Goal: Task Accomplishment & Management: Manage account settings

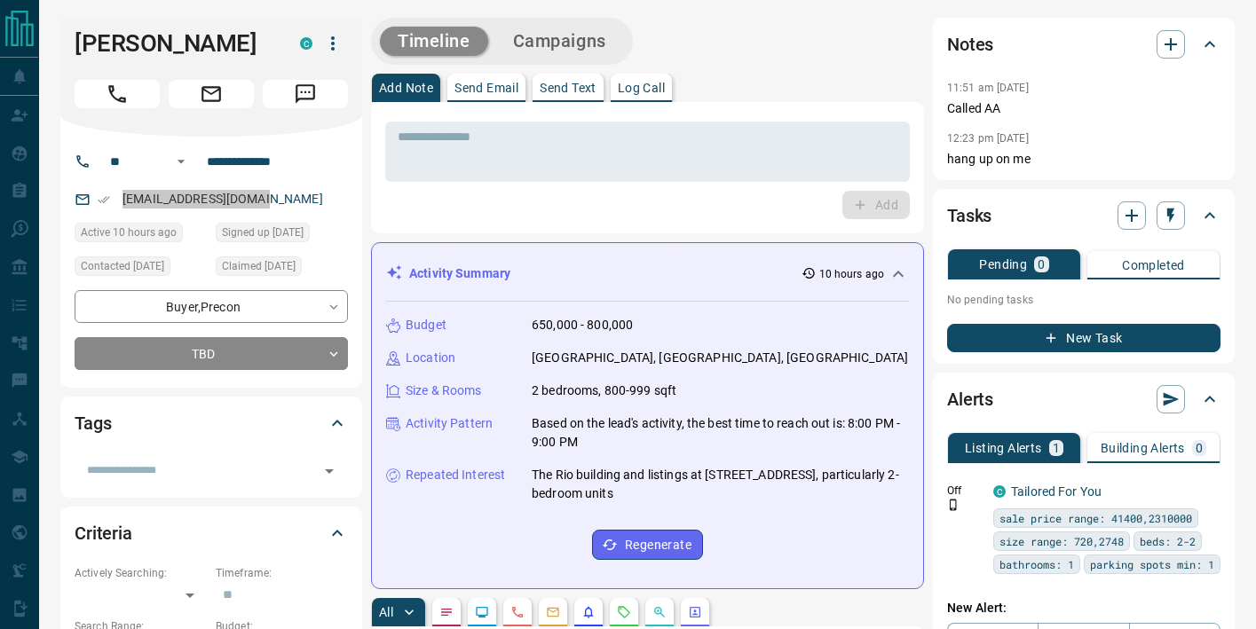
drag, startPoint x: 170, startPoint y: 200, endPoint x: 216, endPoint y: 4, distance: 200.7
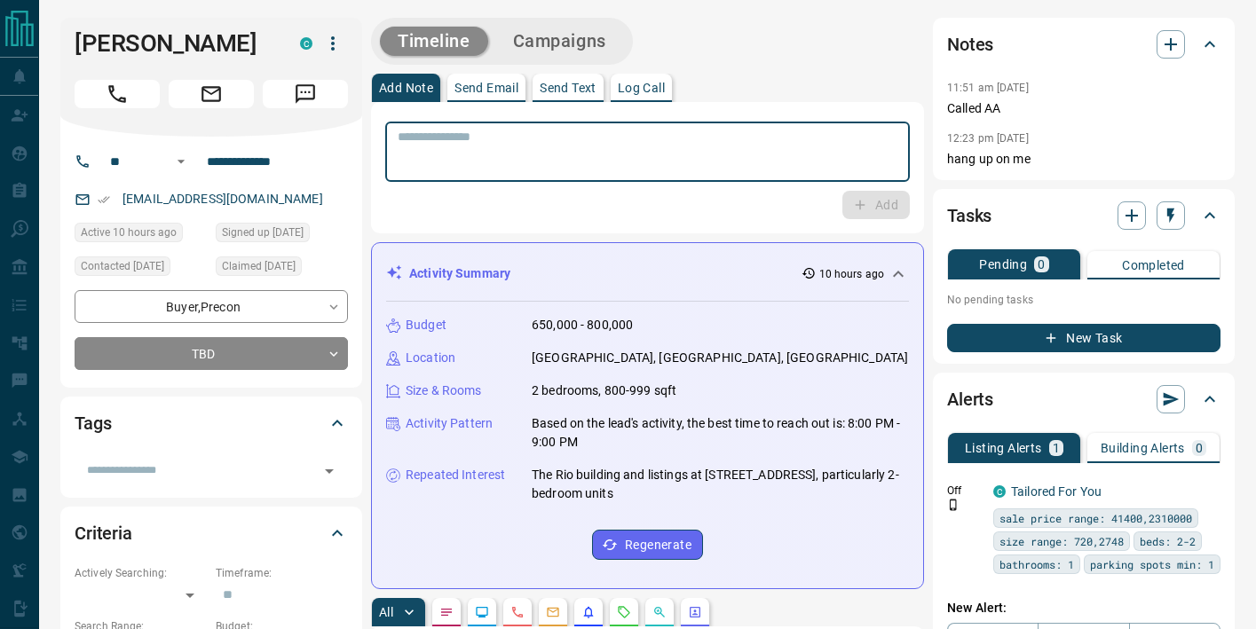
click at [558, 166] on textarea at bounding box center [648, 152] width 500 height 45
paste textarea "**********"
type textarea "**********"
click at [873, 200] on button "Add" at bounding box center [876, 205] width 67 height 28
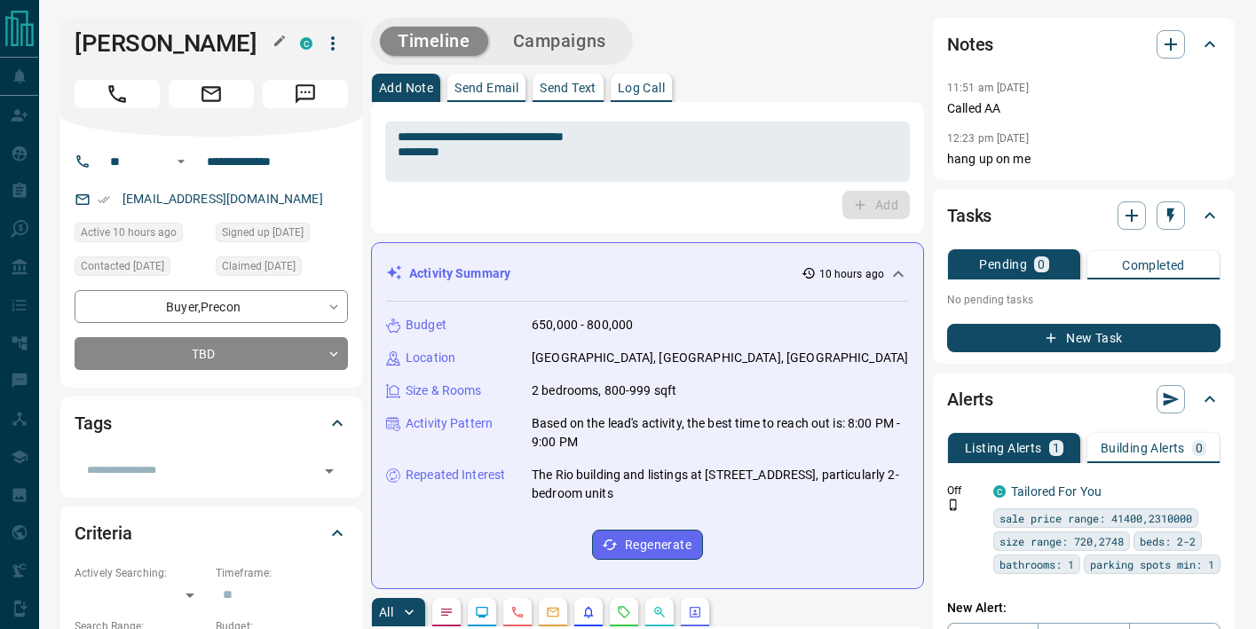
click at [162, 47] on h1 "[PERSON_NAME]" at bounding box center [174, 43] width 199 height 28
copy div "[PERSON_NAME]"
click at [1174, 216] on icon "button" at bounding box center [1171, 216] width 18 height 18
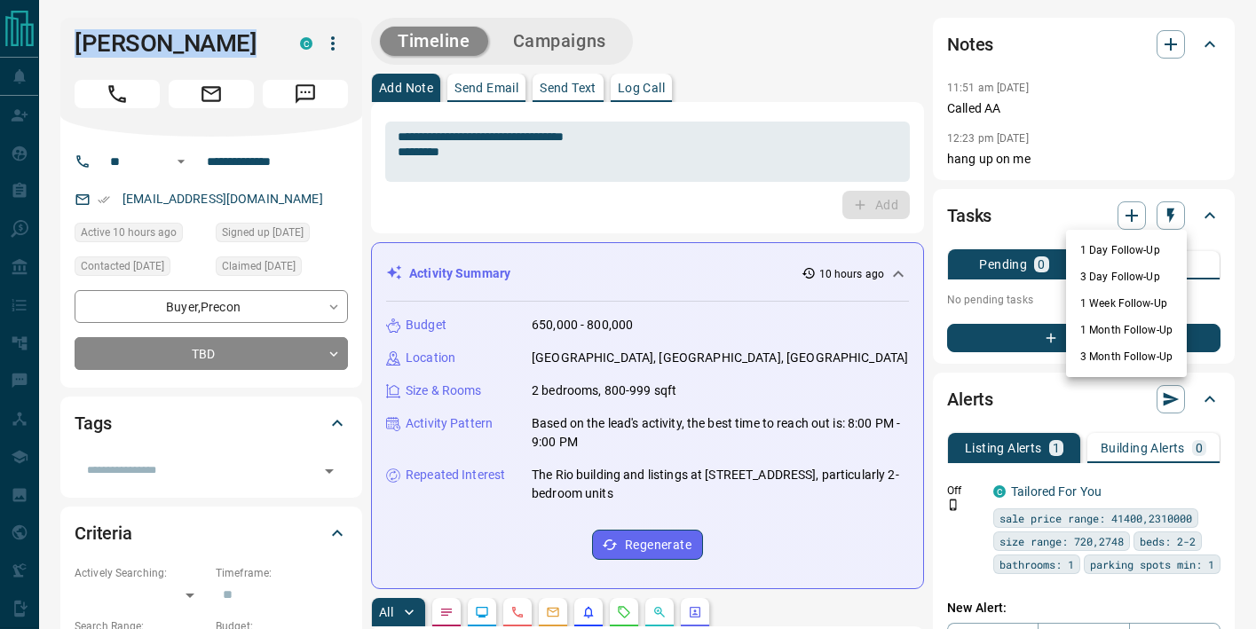
click at [1152, 281] on li "3 Day Follow-Up" at bounding box center [1126, 277] width 121 height 27
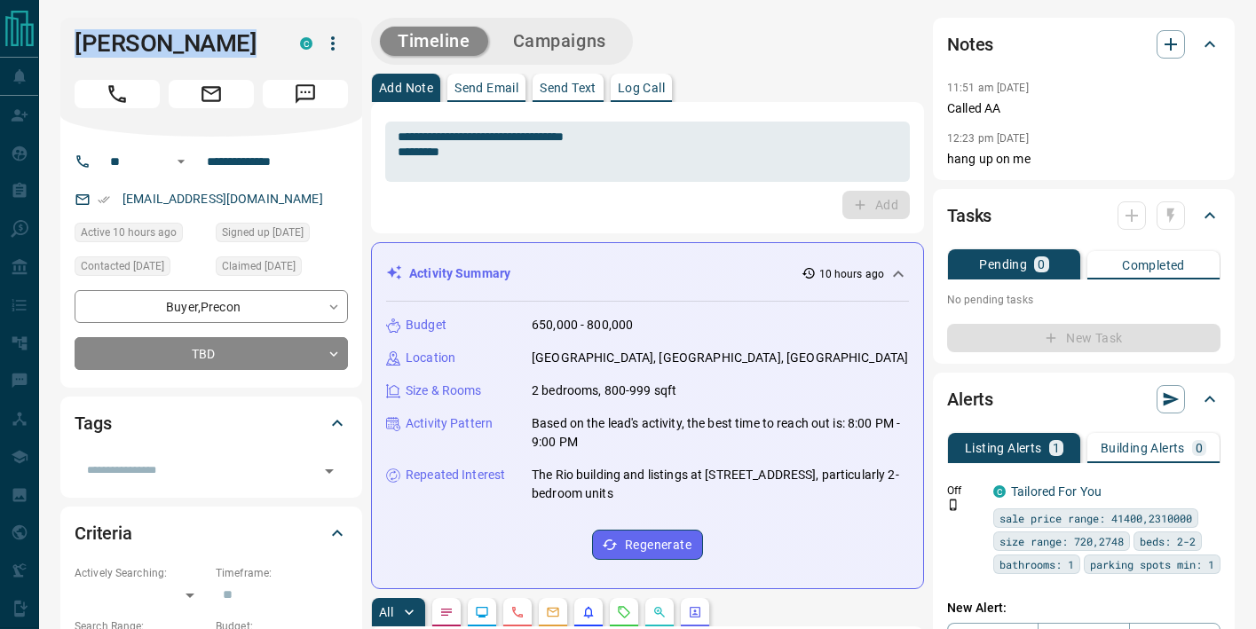
click at [1173, 222] on div at bounding box center [1151, 216] width 67 height 28
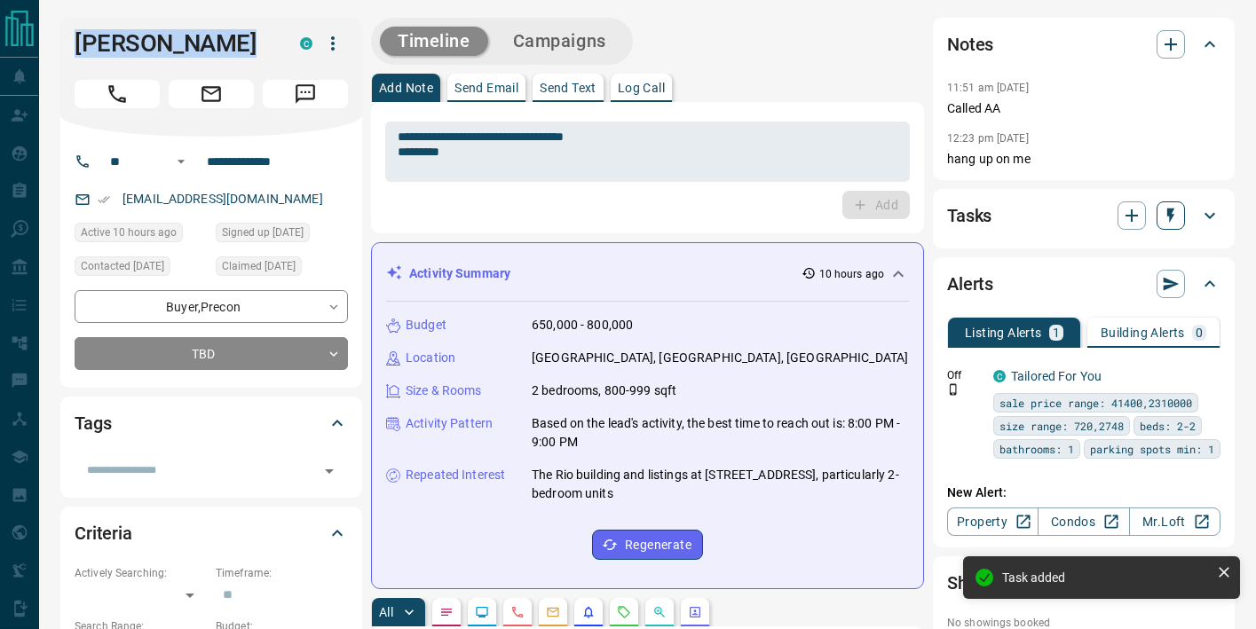
click at [1175, 216] on icon "button" at bounding box center [1171, 216] width 18 height 18
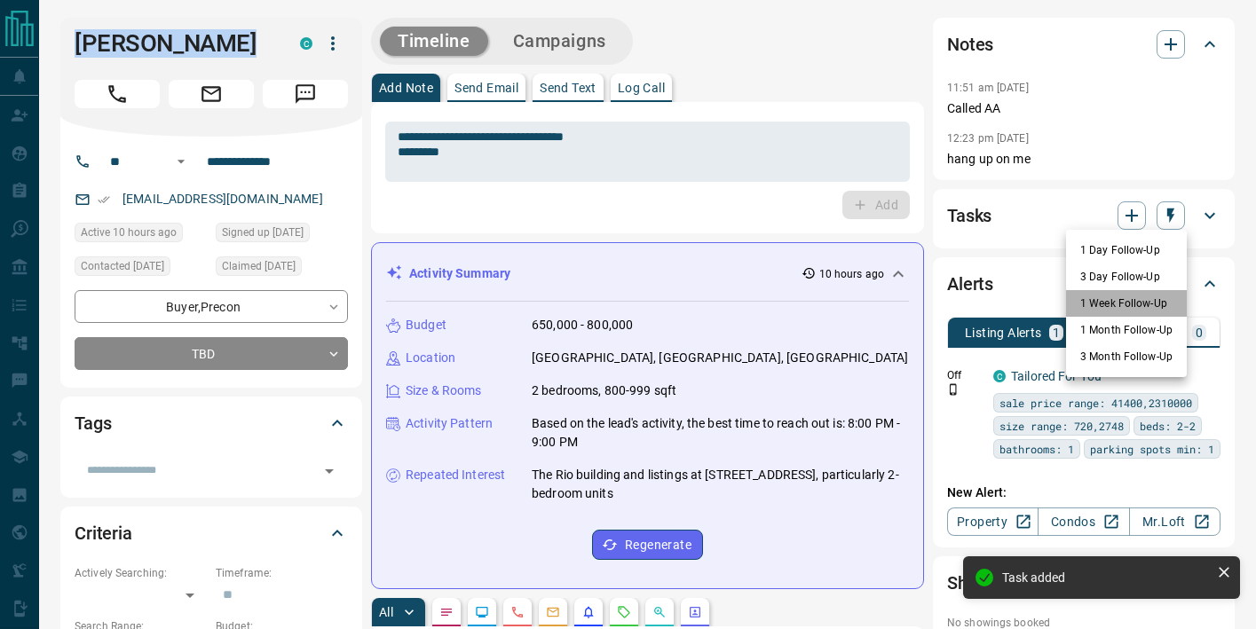
drag, startPoint x: 1136, startPoint y: 305, endPoint x: 498, endPoint y: 67, distance: 680.9
click at [1136, 305] on li "1 Week Follow-Up" at bounding box center [1126, 303] width 121 height 27
